Goal: Use online tool/utility

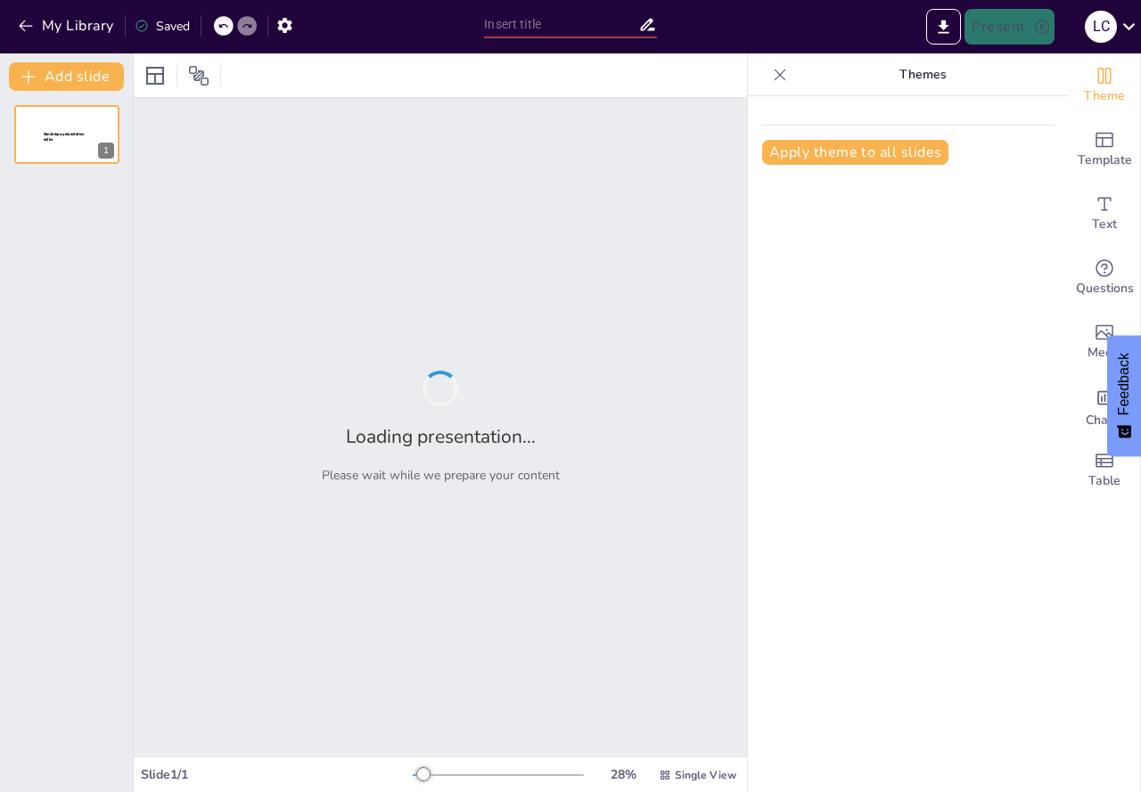
type input "Imported Navegación [PERSON_NAME] y prevención de fraudes.pptx"
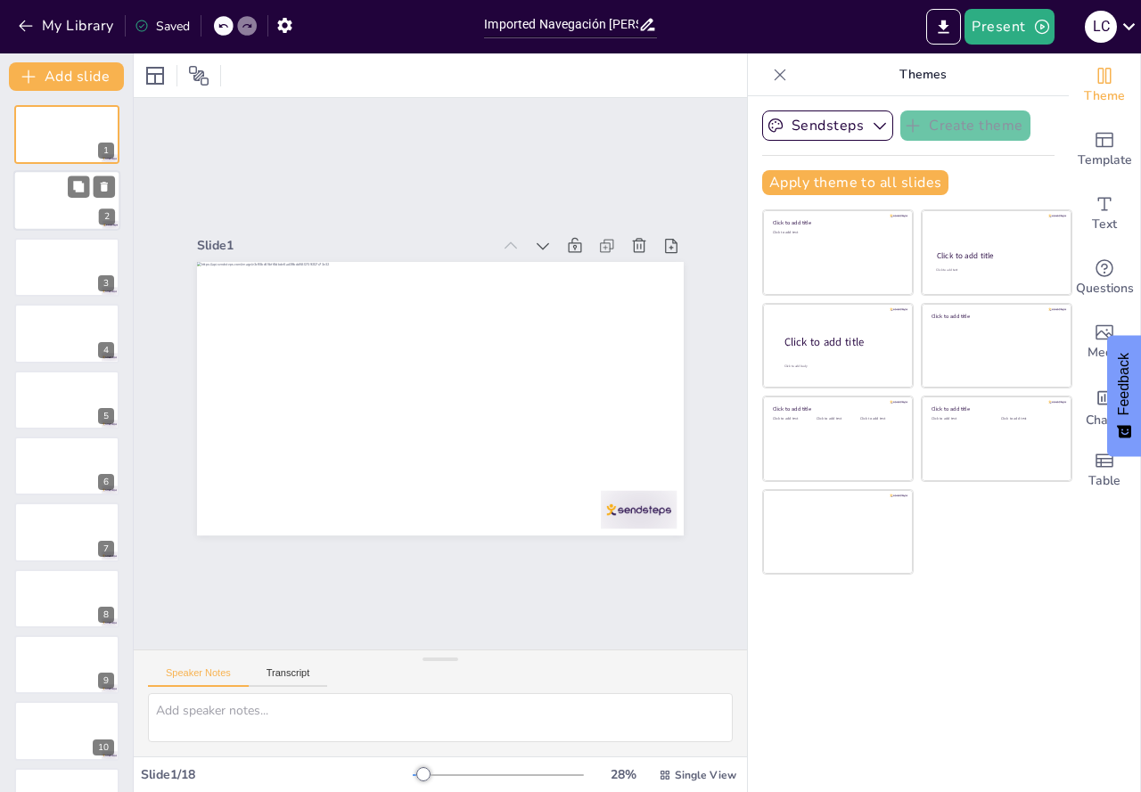
click at [61, 212] on div at bounding box center [66, 201] width 107 height 61
click at [58, 270] on div at bounding box center [66, 267] width 107 height 61
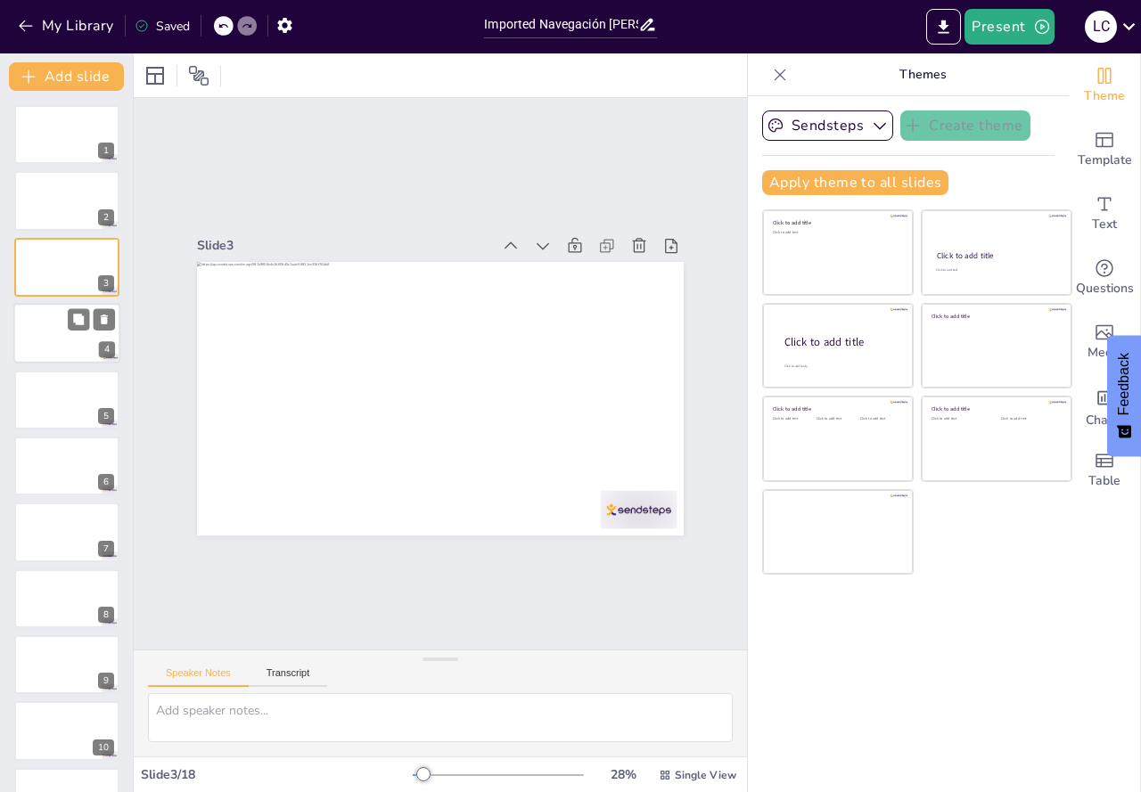
click at [45, 313] on div at bounding box center [66, 333] width 107 height 61
click at [30, 422] on div at bounding box center [66, 400] width 107 height 61
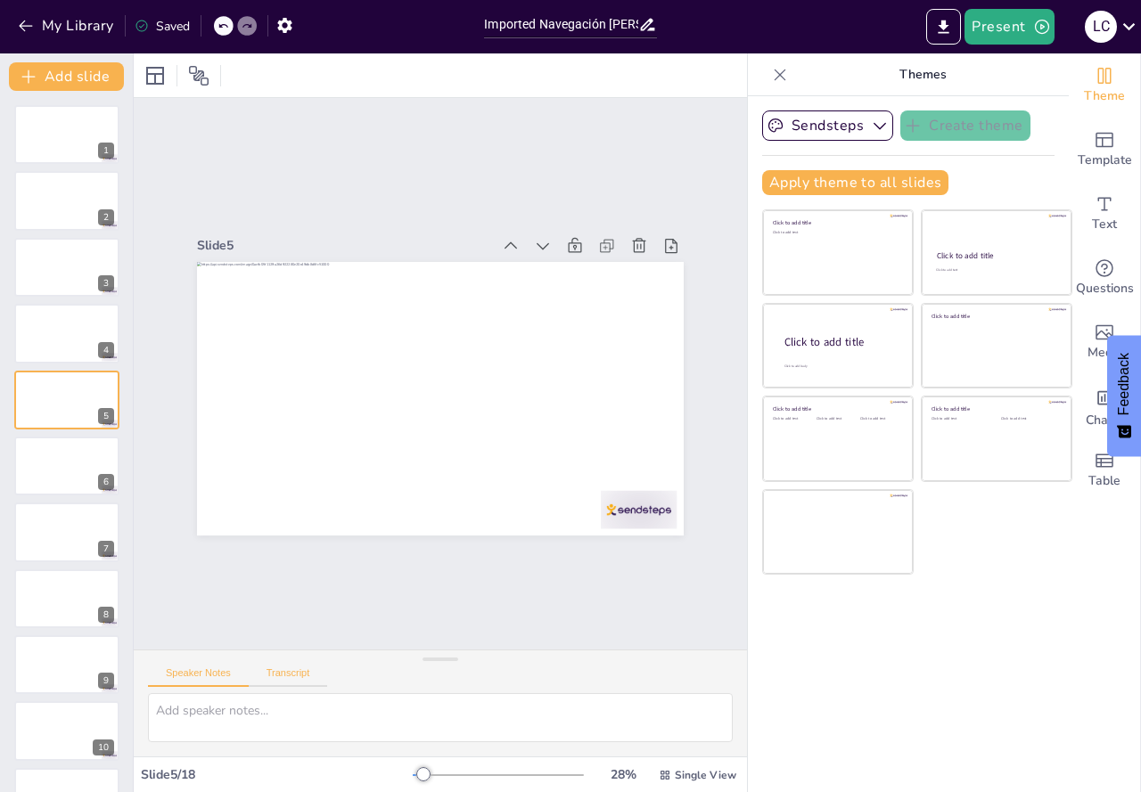
click at [259, 672] on button "Transcript" at bounding box center [288, 678] width 79 height 20
click at [224, 669] on button "Speaker Notes" at bounding box center [198, 678] width 101 height 20
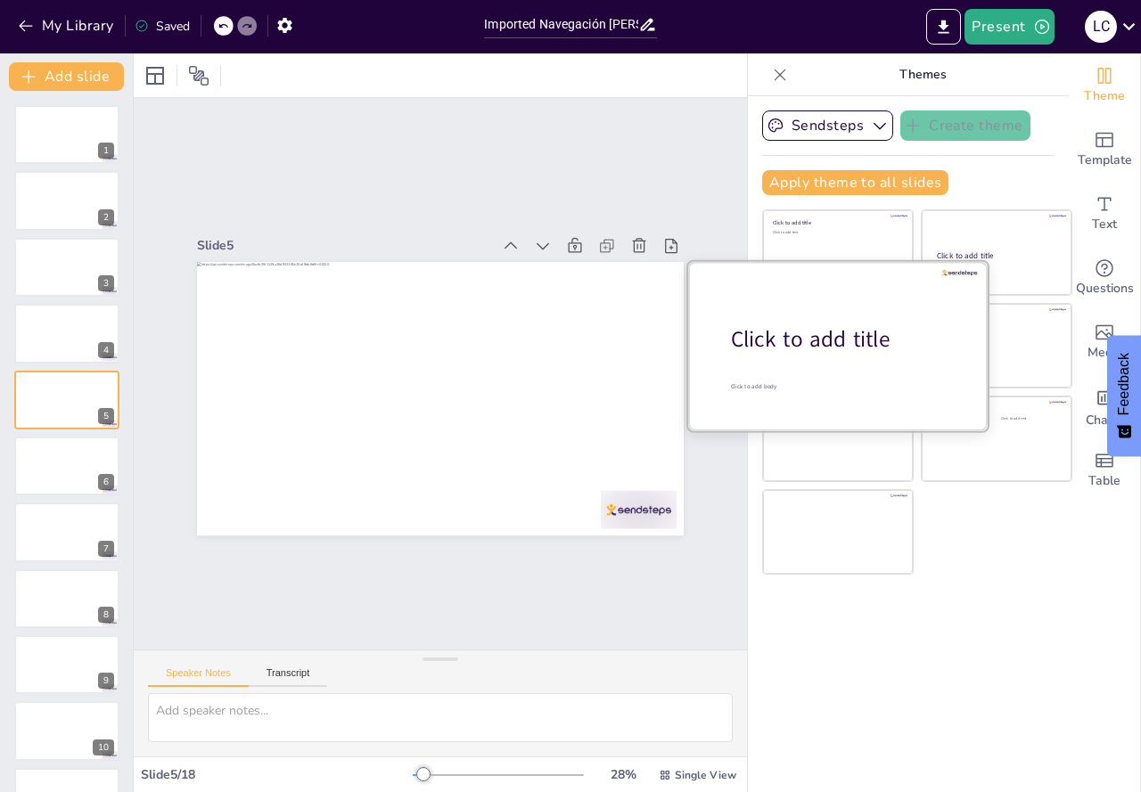
click at [817, 334] on div "Click to add title" at bounding box center [844, 339] width 227 height 30
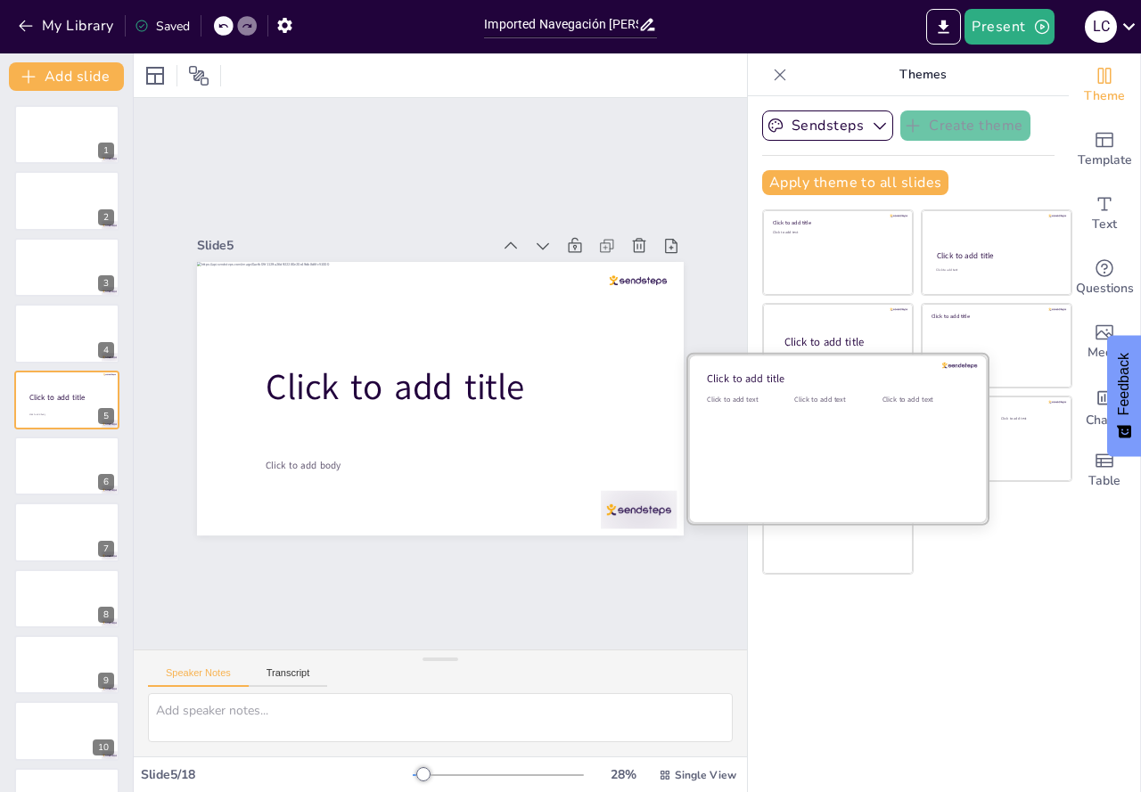
click at [794, 444] on div "Click to add text" at bounding box center [834, 450] width 80 height 111
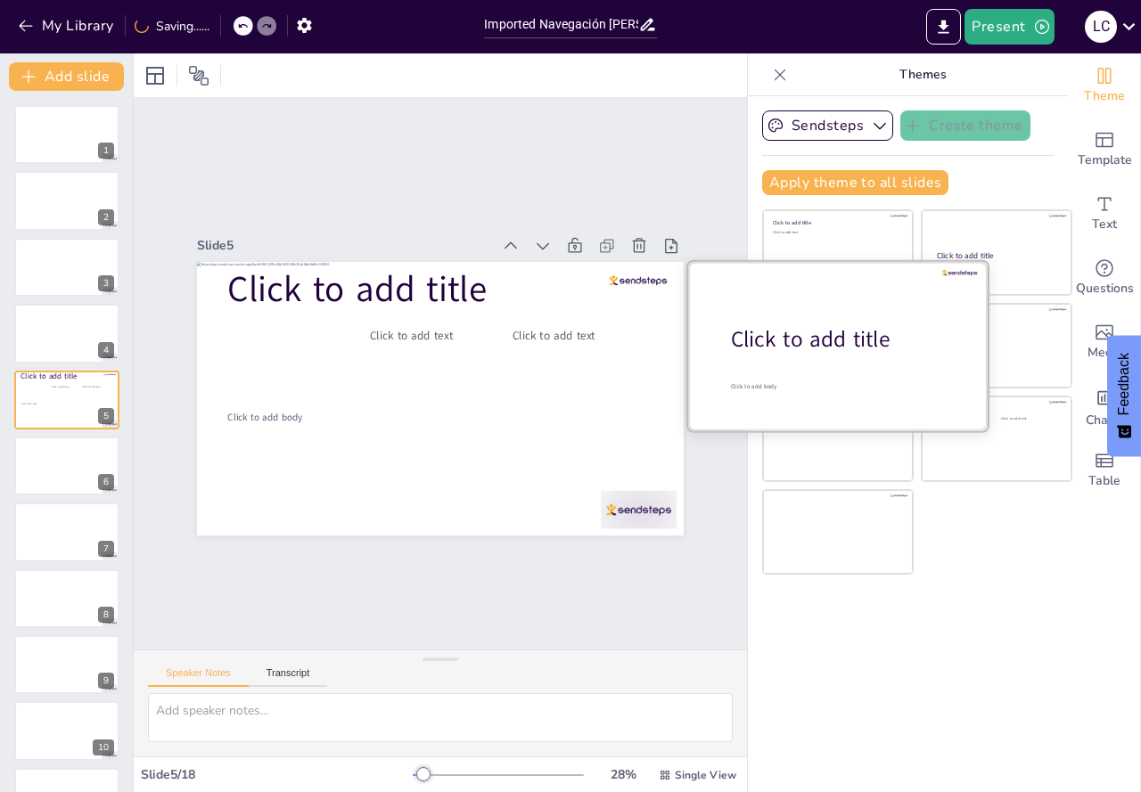
click at [807, 311] on div at bounding box center [837, 345] width 299 height 168
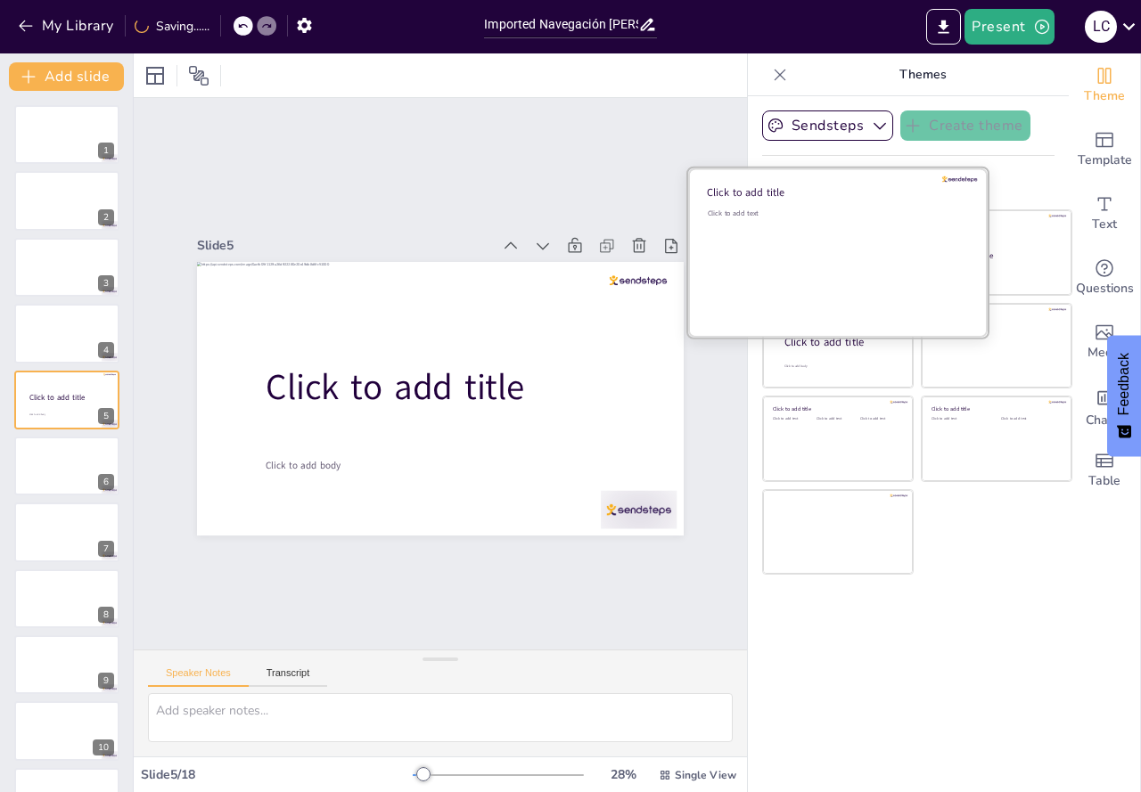
click at [807, 236] on div "Click to add text" at bounding box center [835, 264] width 255 height 111
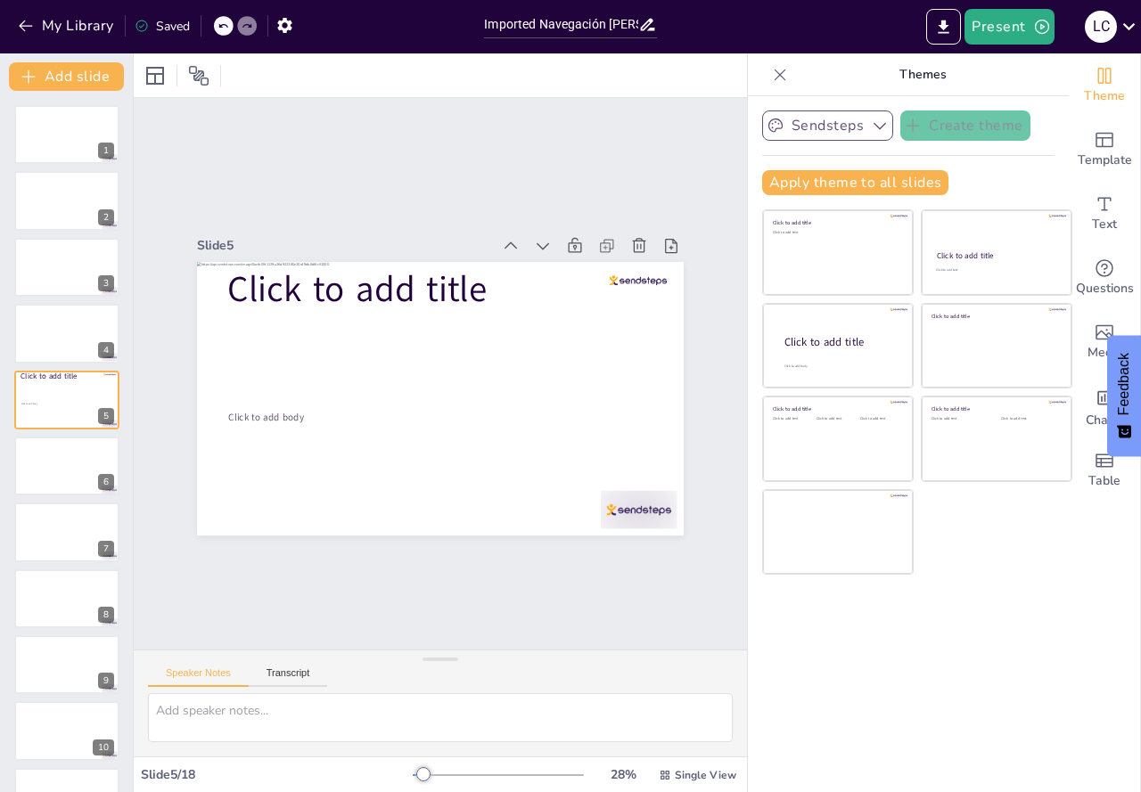
click at [783, 116] on button "Sendsteps" at bounding box center [827, 126] width 131 height 30
click at [1082, 151] on span "Template" at bounding box center [1105, 161] width 54 height 20
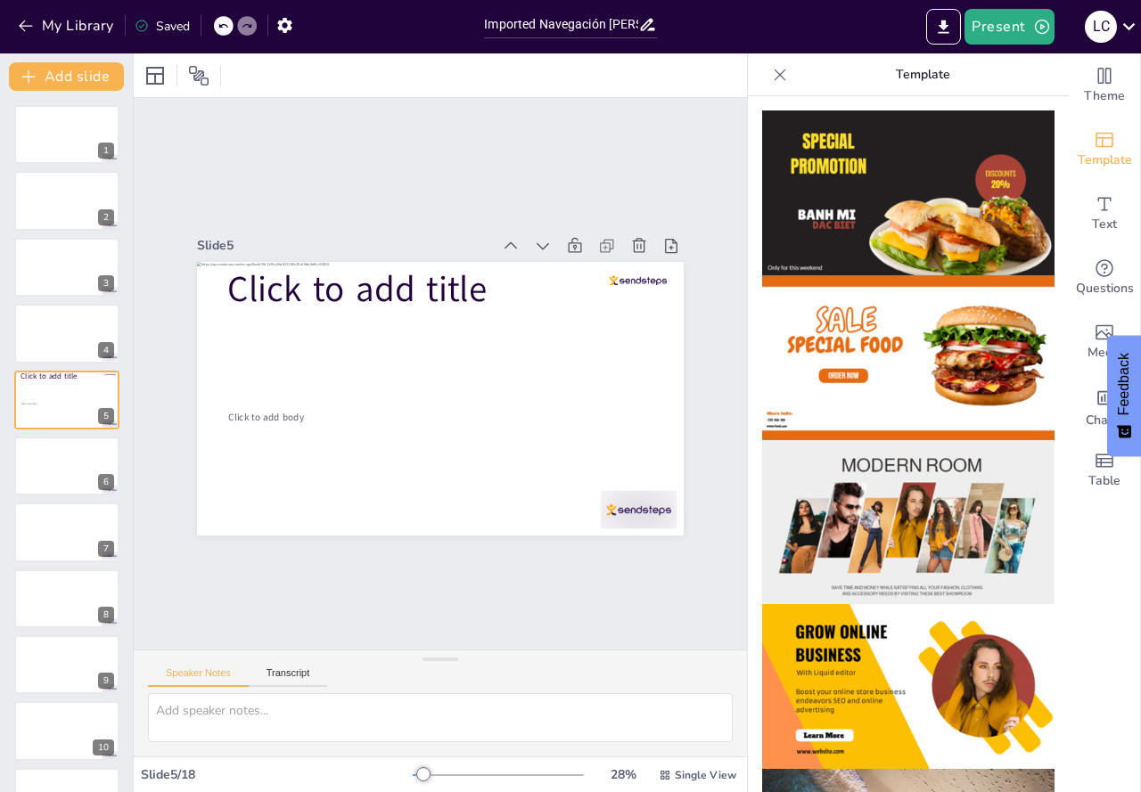
click at [899, 192] on img at bounding box center [908, 193] width 292 height 165
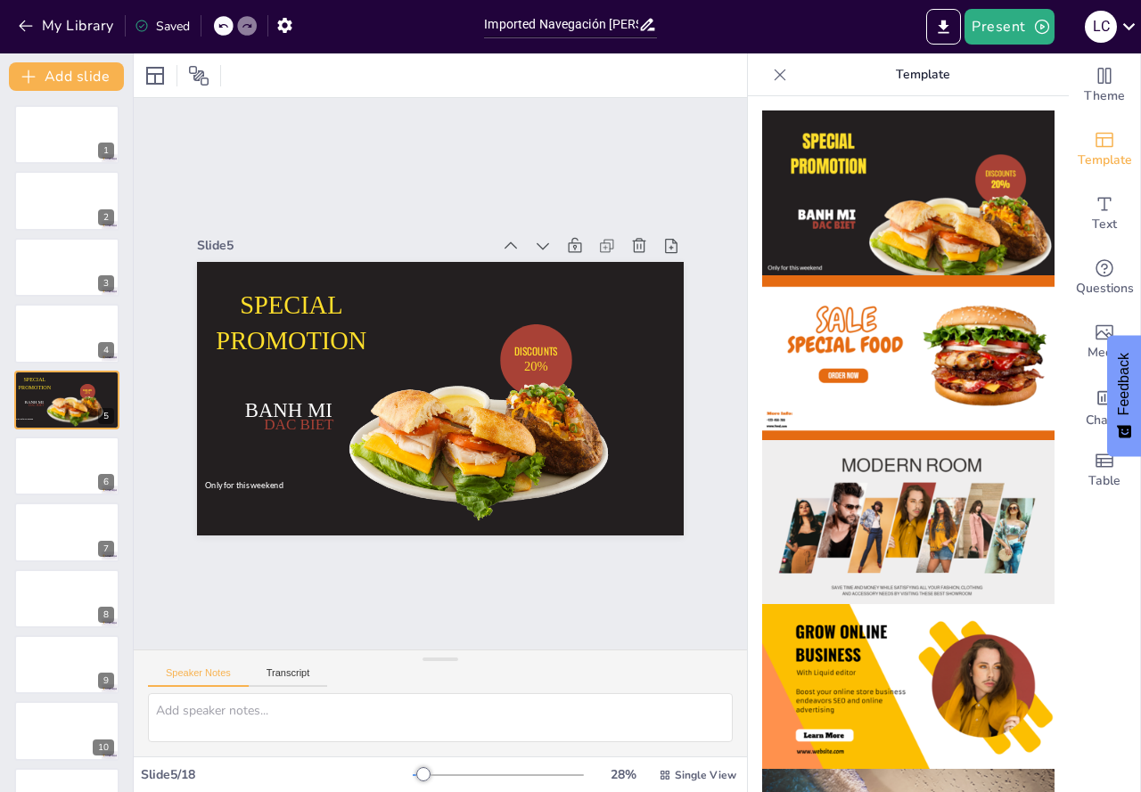
click at [837, 373] on img at bounding box center [908, 357] width 292 height 165
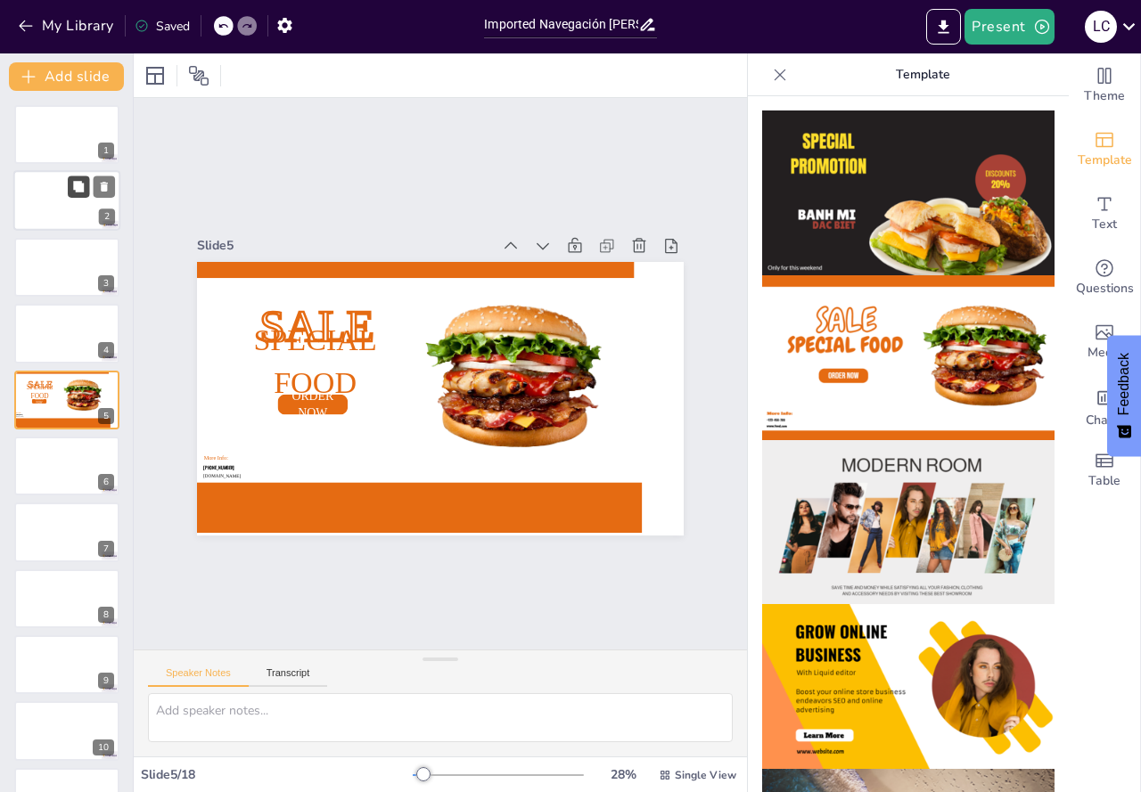
click at [78, 181] on icon at bounding box center [78, 187] width 12 height 12
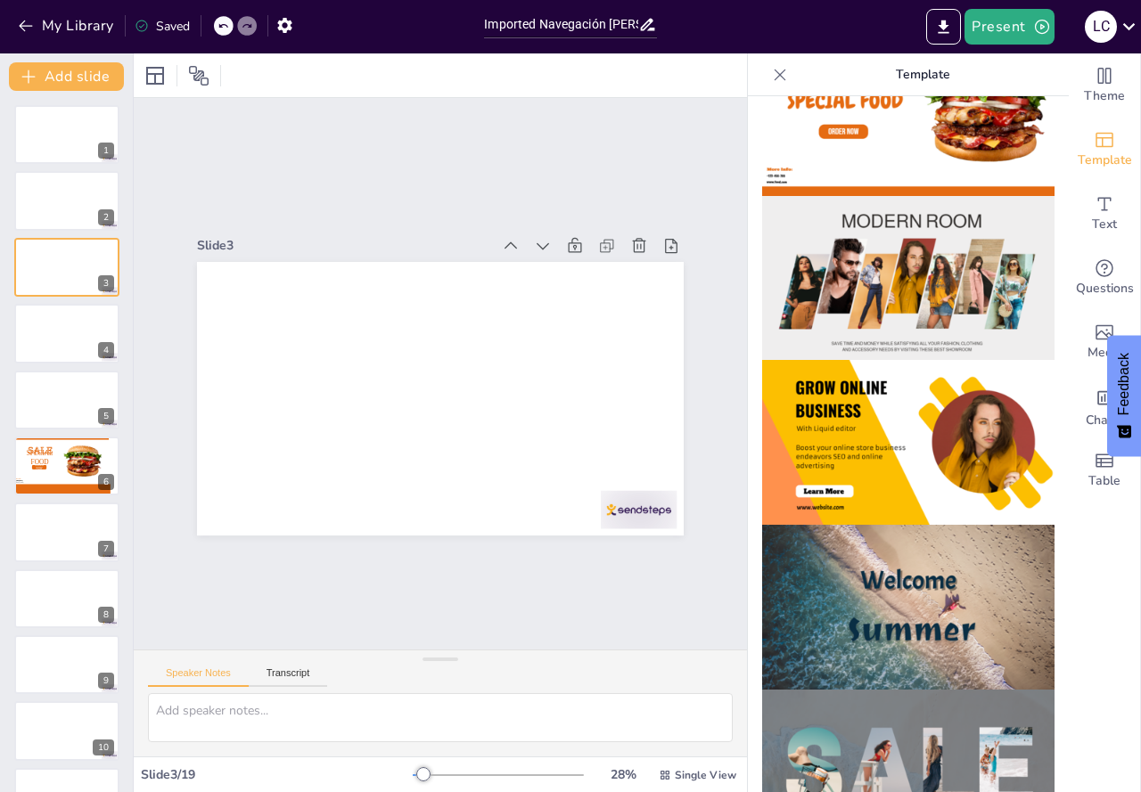
scroll to position [267, 0]
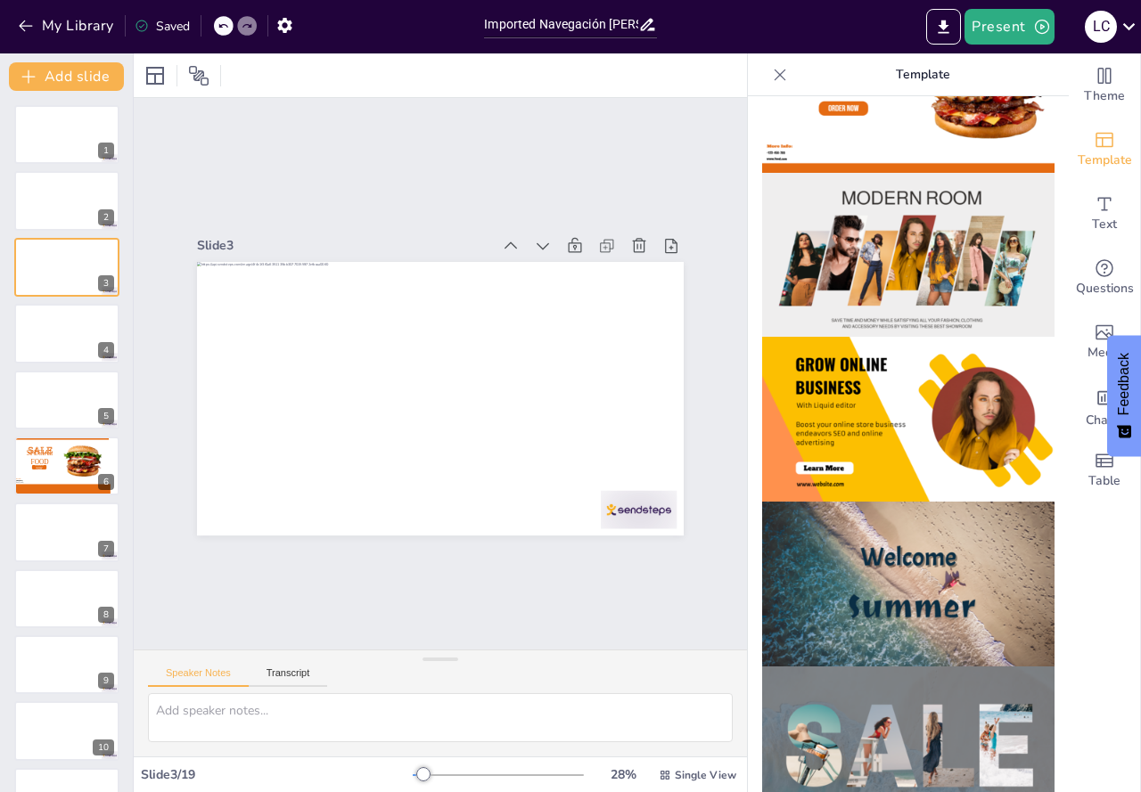
click at [898, 577] on img at bounding box center [908, 584] width 292 height 165
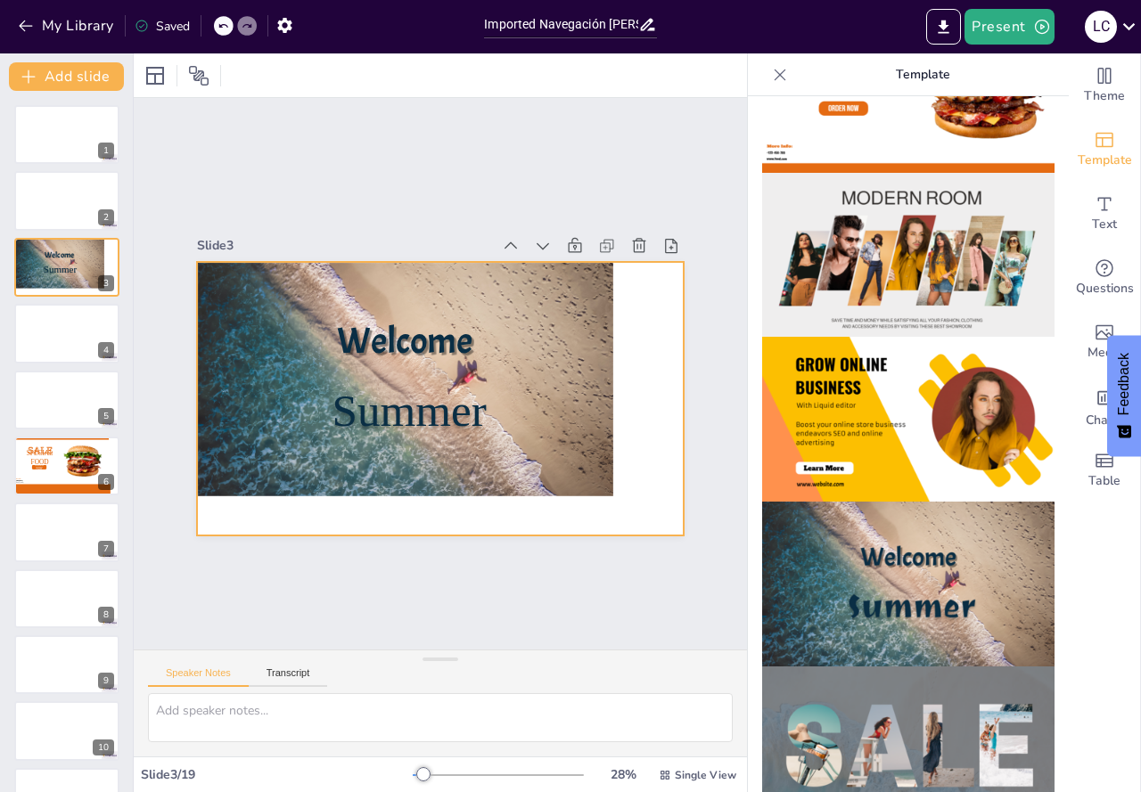
click at [490, 398] on p "Summer" at bounding box center [423, 328] width 163 height 219
